Goal: Find specific page/section: Find specific page/section

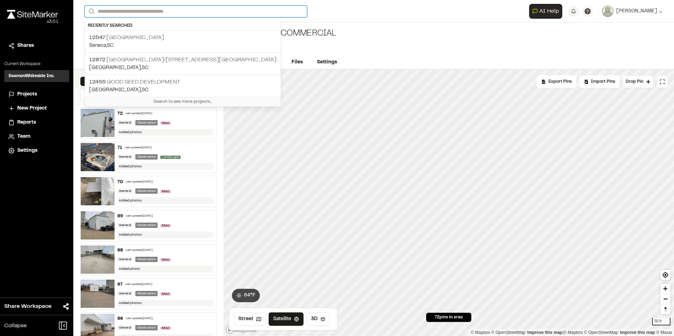
click at [137, 12] on input "Search" at bounding box center [196, 12] width 223 height 12
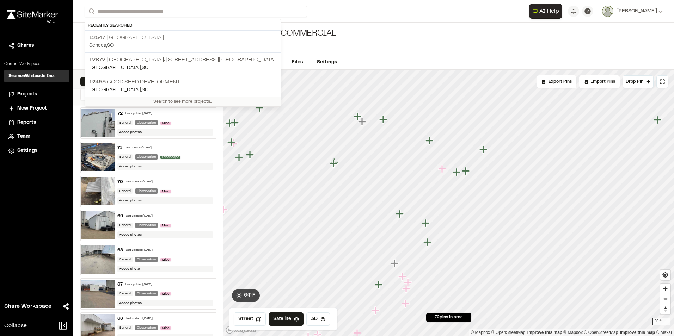
click at [150, 43] on p "Seneca , [GEOGRAPHIC_DATA]" at bounding box center [182, 46] width 187 height 8
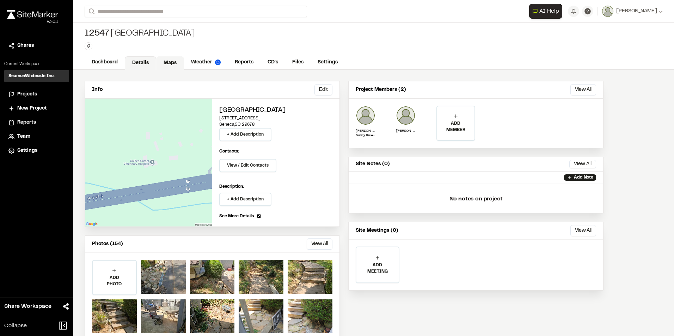
click at [173, 61] on link "Maps" at bounding box center [170, 62] width 28 height 13
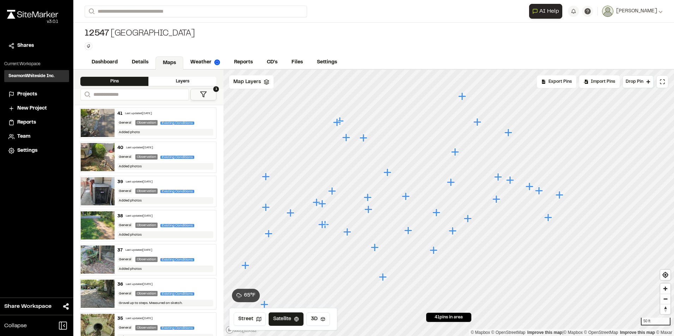
click at [512, 133] on icon "Map marker" at bounding box center [509, 133] width 8 height 8
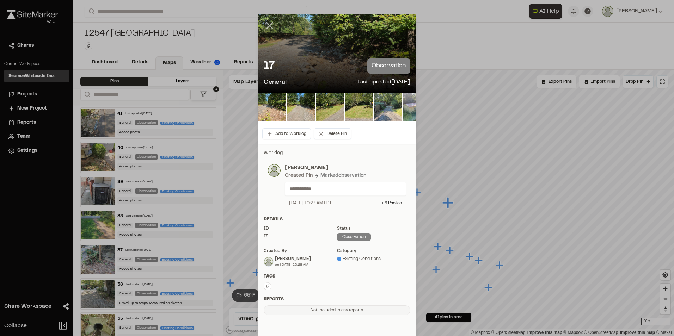
click at [264, 28] on icon at bounding box center [270, 26] width 12 height 12
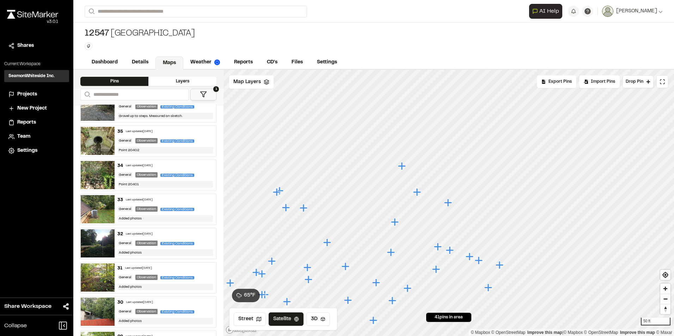
scroll to position [212, 0]
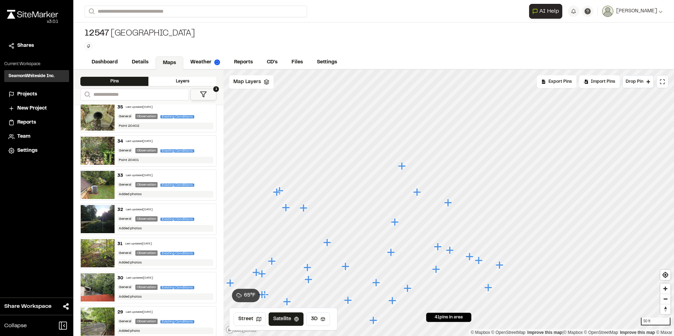
click at [134, 210] on div "Last updated [DATE]" at bounding box center [139, 210] width 27 height 4
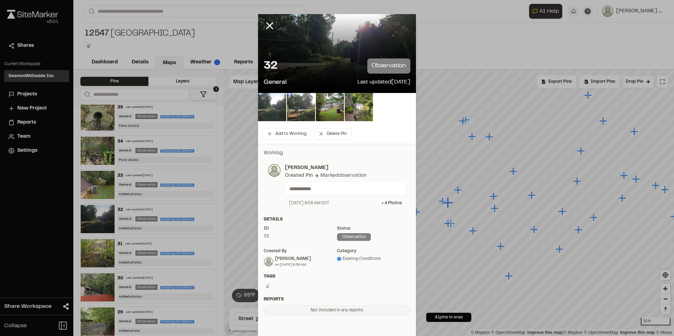
click at [270, 110] on img at bounding box center [272, 107] width 28 height 28
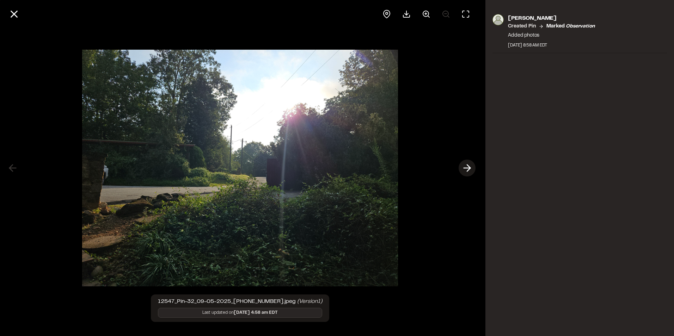
click at [470, 167] on polyline at bounding box center [468, 168] width 3 height 7
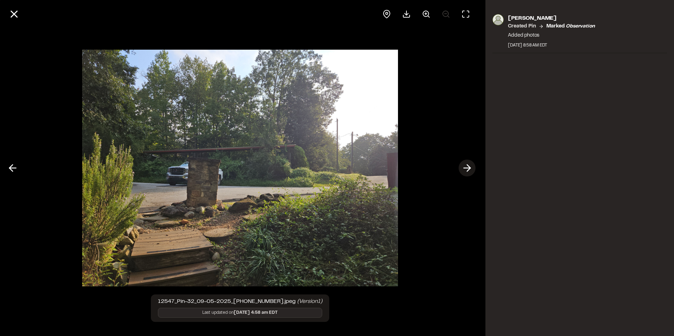
click at [470, 167] on polyline at bounding box center [468, 168] width 3 height 7
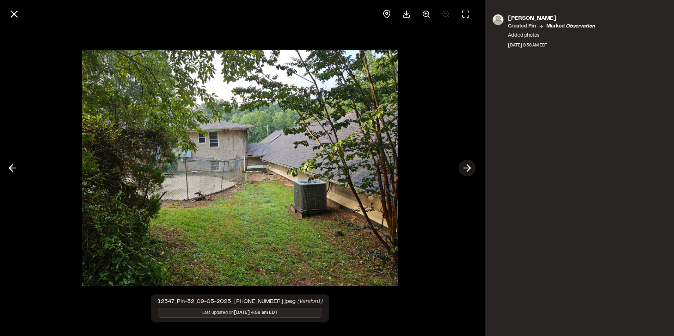
click at [470, 167] on polyline at bounding box center [468, 168] width 3 height 7
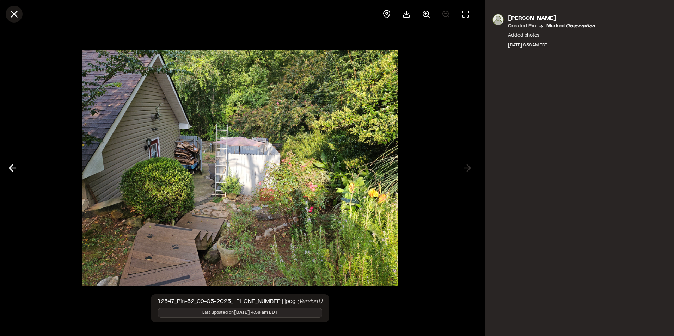
click at [19, 16] on icon at bounding box center [14, 14] width 12 height 12
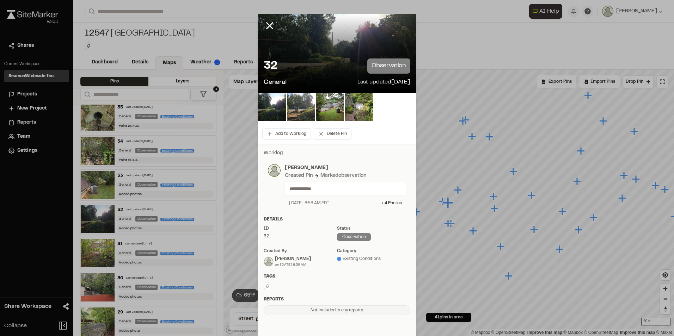
click at [267, 24] on icon at bounding box center [270, 26] width 12 height 12
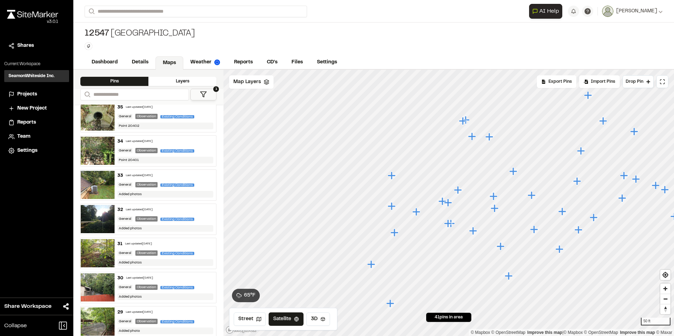
click at [164, 148] on div "Existing Conditions" at bounding box center [178, 151] width 37 height 6
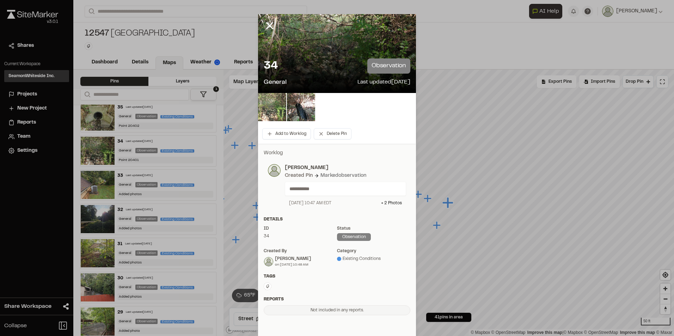
click at [275, 114] on img at bounding box center [272, 107] width 28 height 28
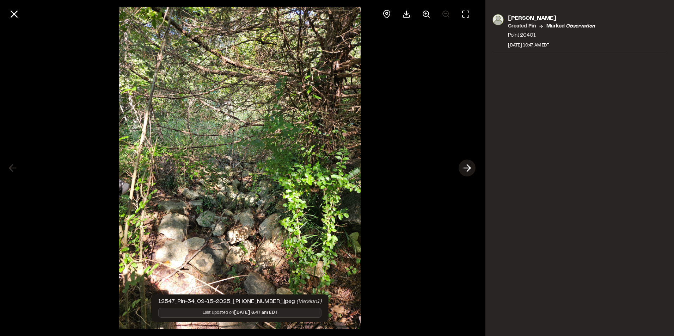
click at [470, 170] on polyline at bounding box center [468, 168] width 3 height 7
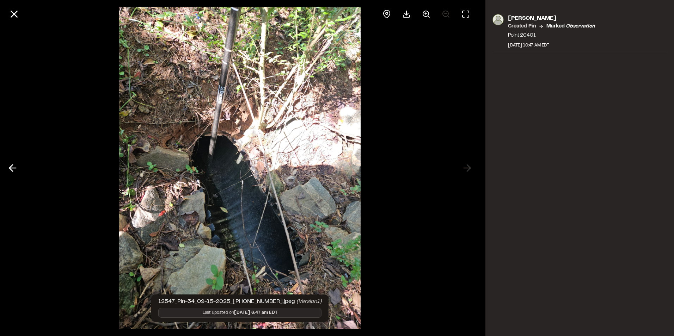
click at [240, 212] on img at bounding box center [240, 168] width 242 height 336
